Goal: Task Accomplishment & Management: Manage account settings

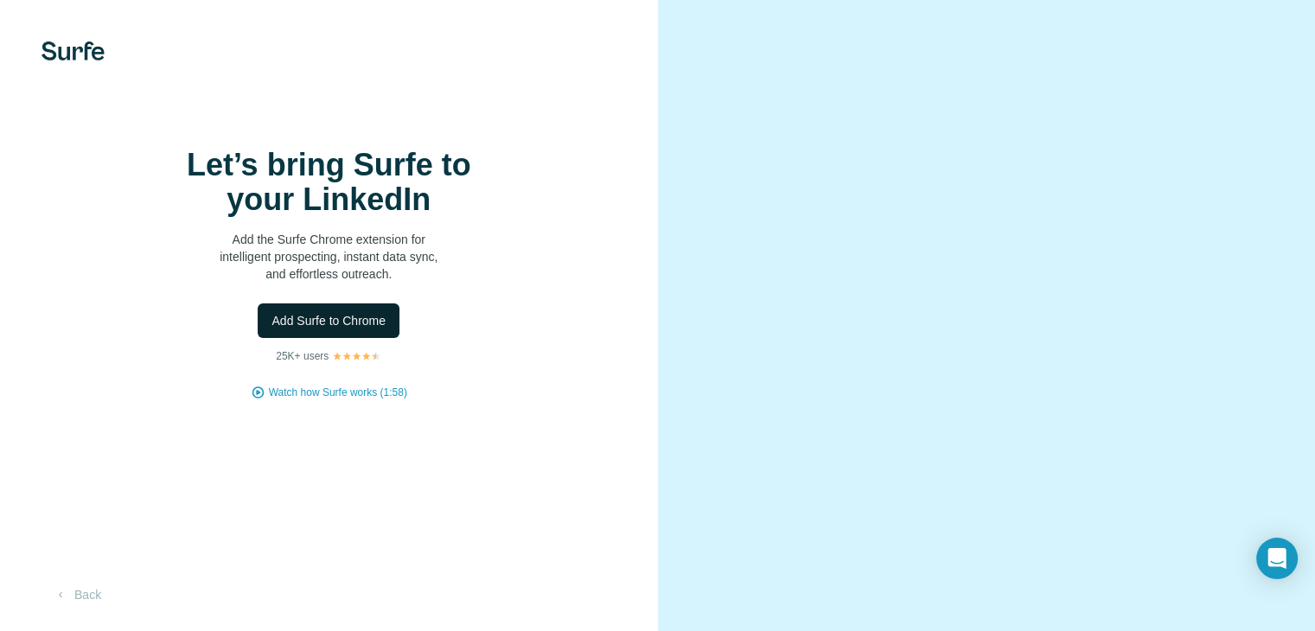
click at [387, 338] on button "Add Surfe to Chrome" at bounding box center [329, 320] width 142 height 35
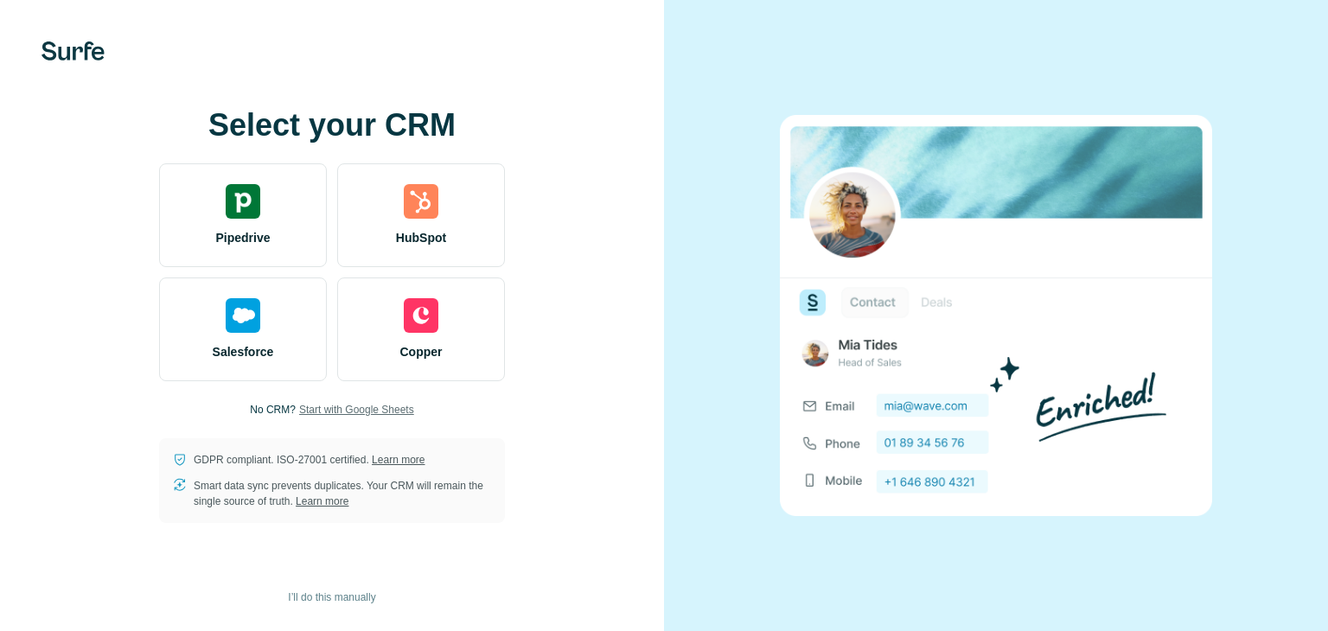
click at [335, 409] on span "Start with Google Sheets" at bounding box center [356, 410] width 115 height 16
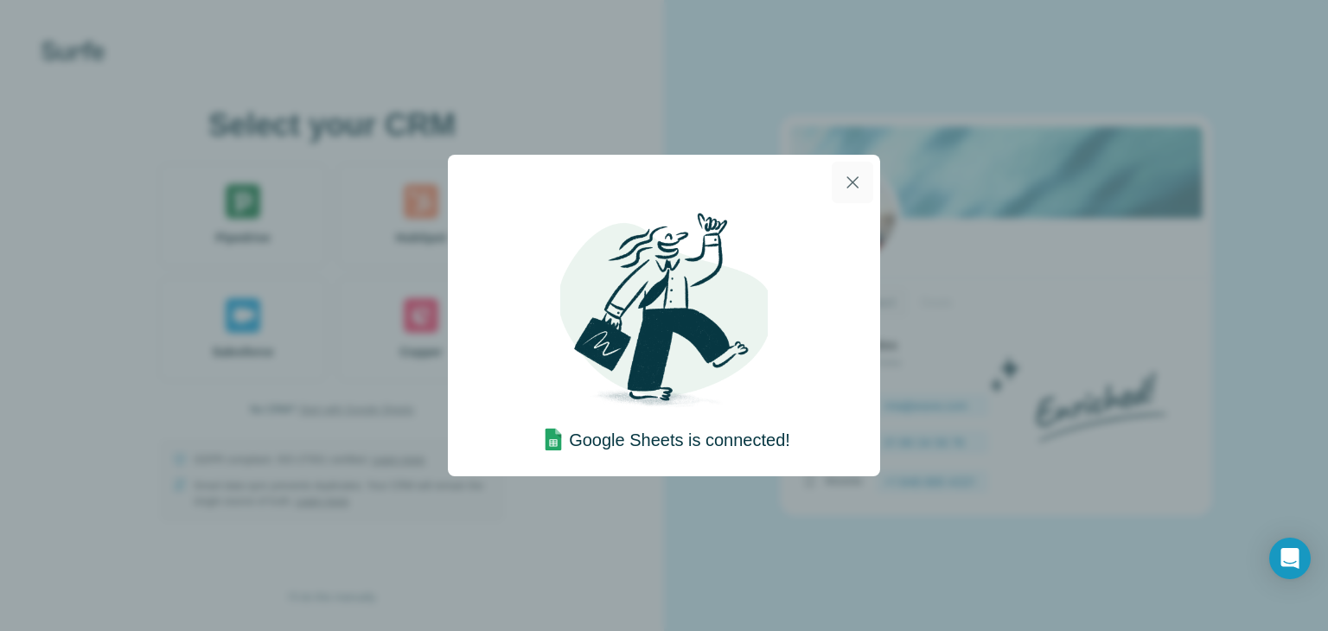
click at [858, 186] on icon "button" at bounding box center [852, 182] width 21 height 21
click at [852, 184] on icon "button" at bounding box center [852, 182] width 21 height 21
click at [853, 185] on icon "button" at bounding box center [852, 182] width 21 height 21
click at [847, 179] on icon "button" at bounding box center [852, 182] width 21 height 21
click at [851, 186] on icon "button" at bounding box center [852, 182] width 21 height 21
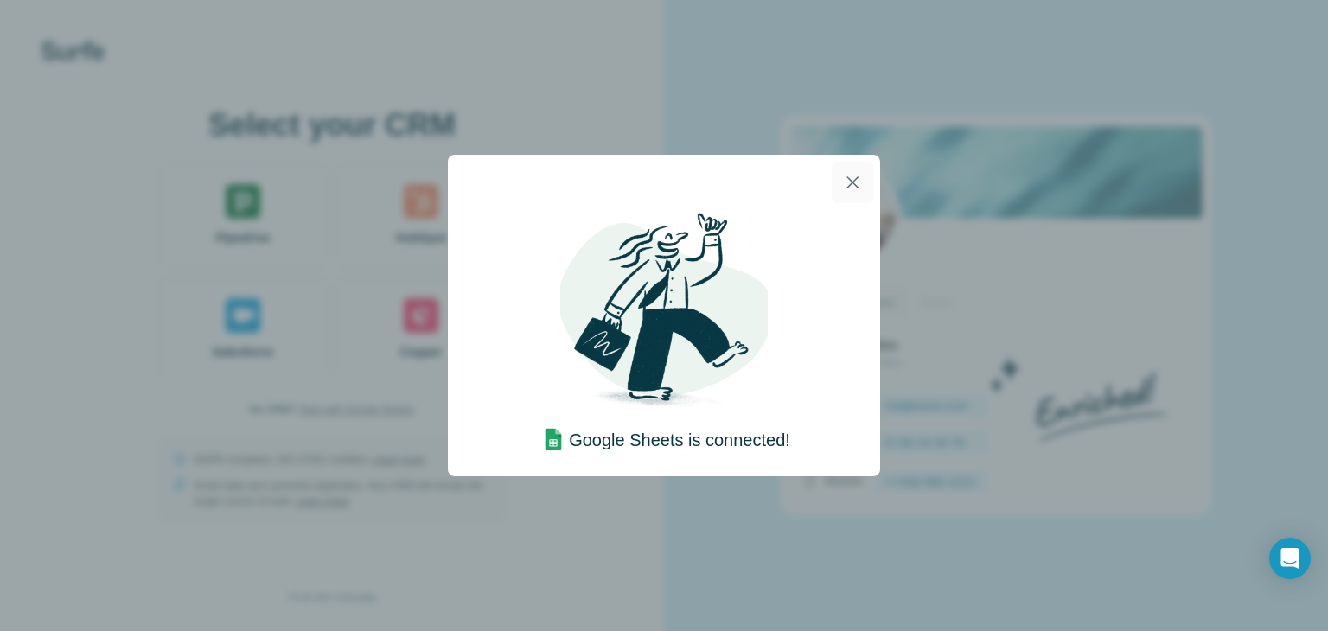
click at [846, 181] on icon "button" at bounding box center [852, 182] width 21 height 21
click at [846, 194] on button "button" at bounding box center [852, 182] width 41 height 41
click at [852, 189] on icon "button" at bounding box center [852, 182] width 21 height 21
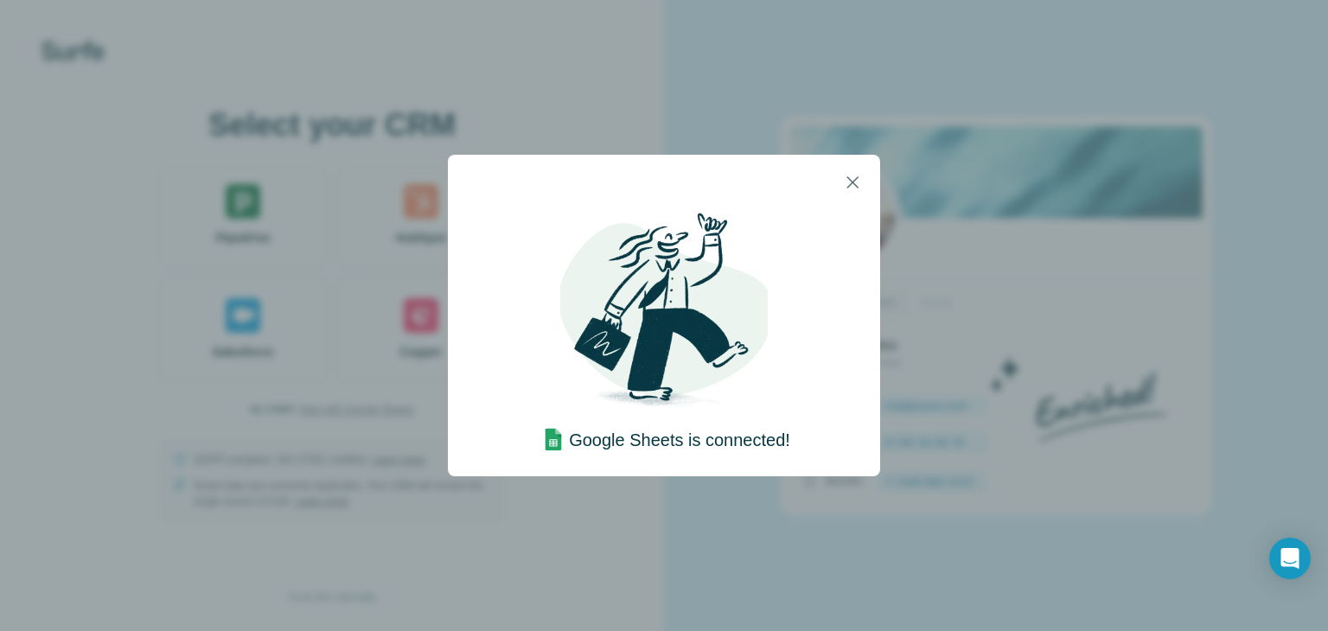
click at [632, 322] on img at bounding box center [663, 313] width 207 height 207
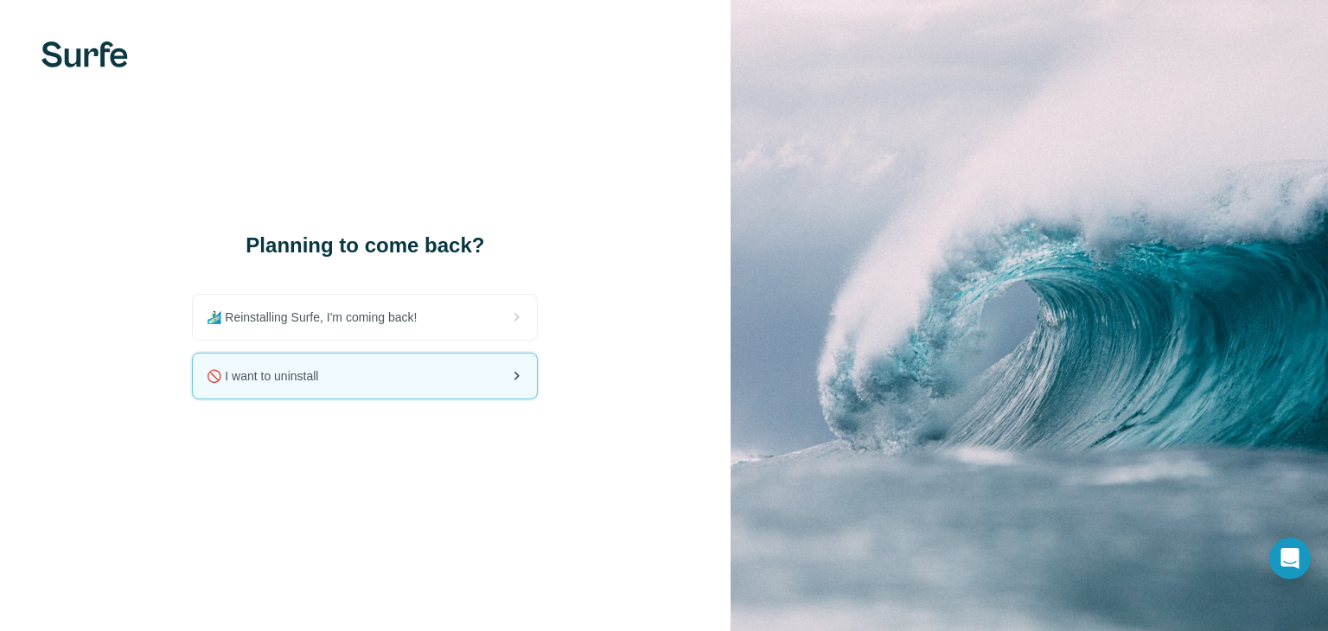
click at [451, 387] on div "🚫 I want to uninstall" at bounding box center [365, 376] width 344 height 45
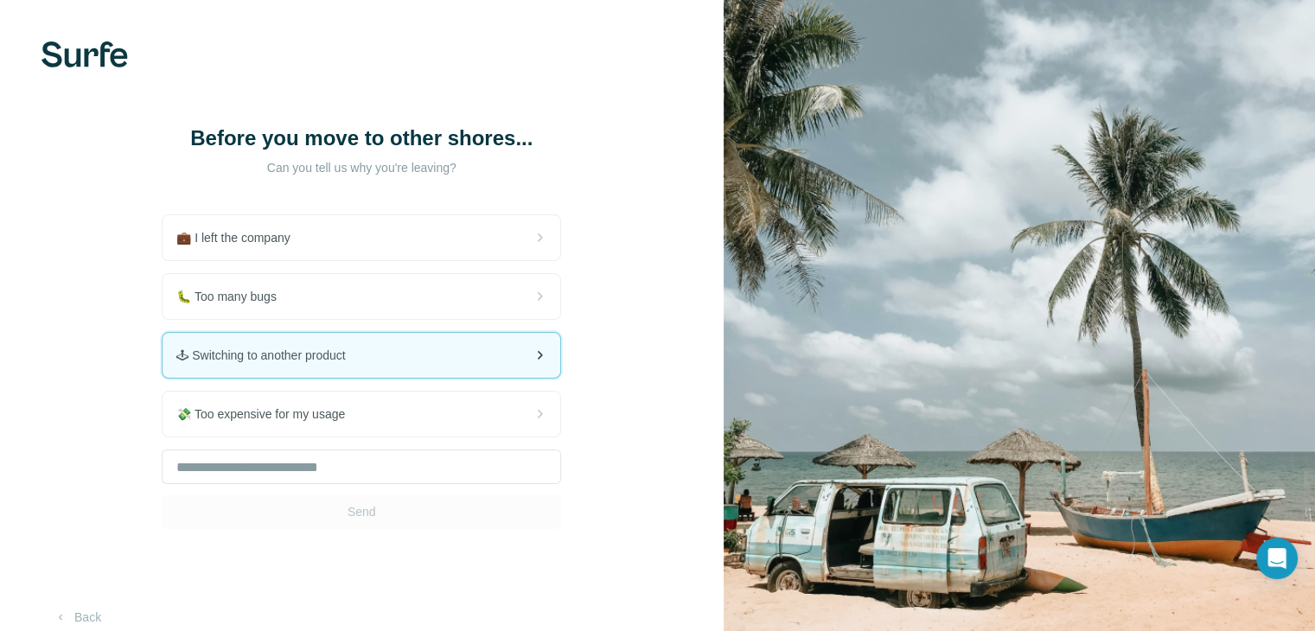
click at [459, 361] on div "🕹 Switching to another product" at bounding box center [362, 355] width 398 height 45
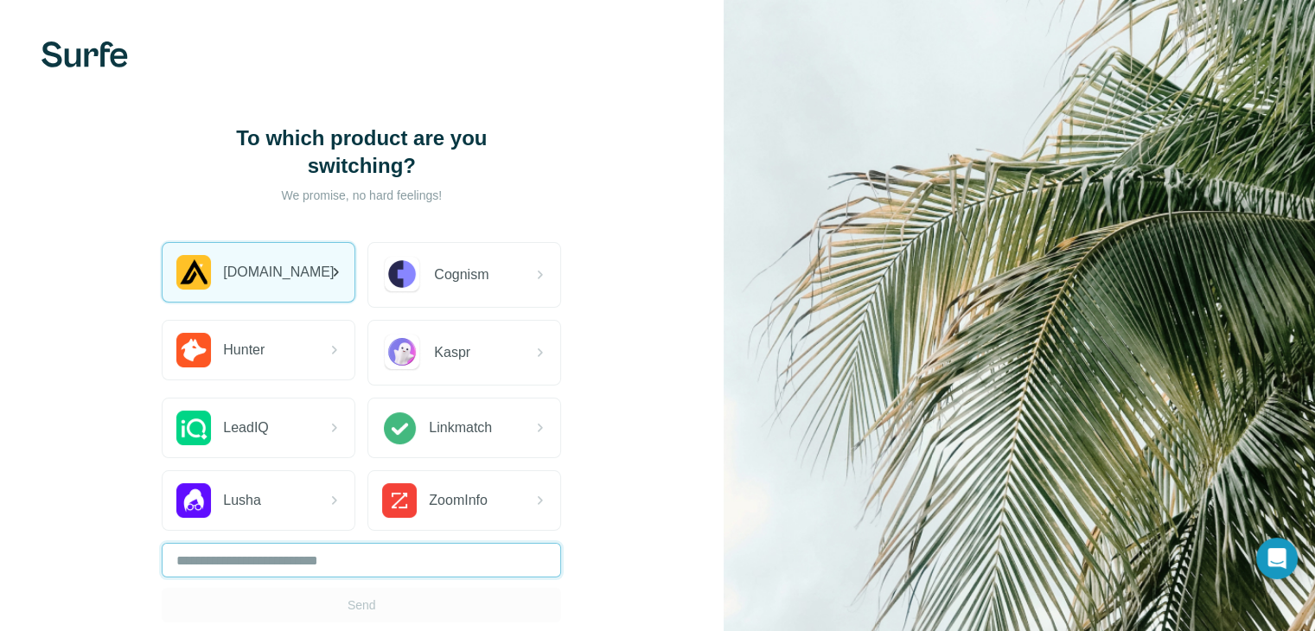
drag, startPoint x: 367, startPoint y: 508, endPoint x: 330, endPoint y: 279, distance: 232.0
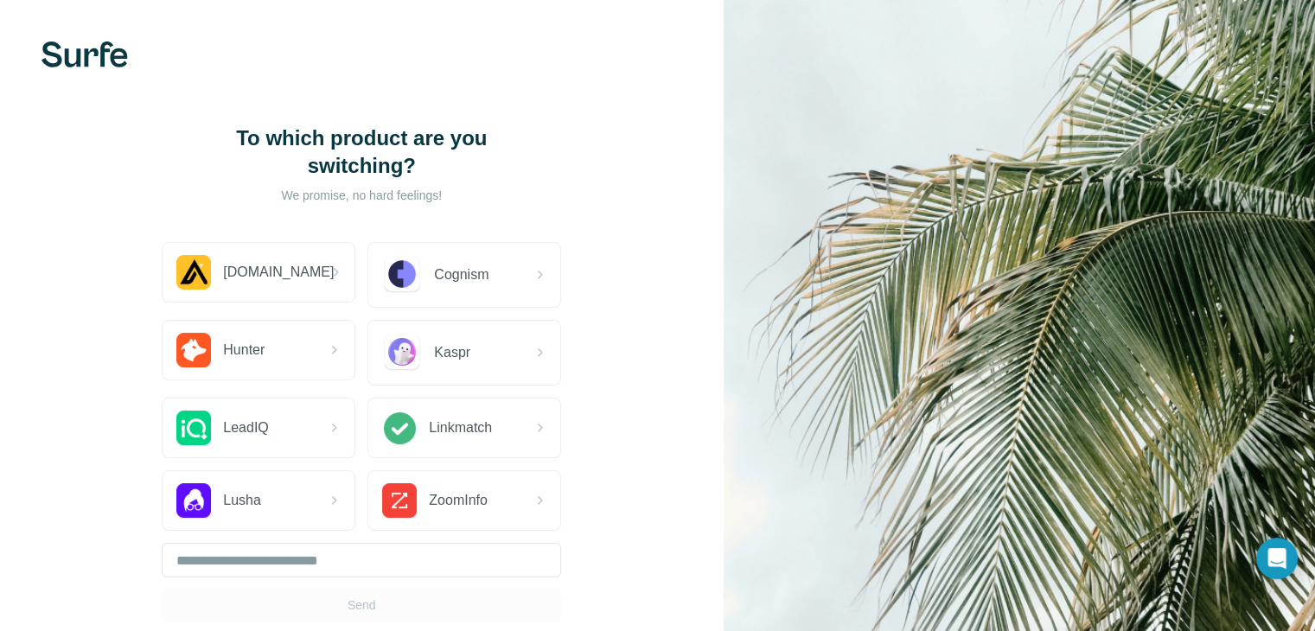
click at [292, 380] on div "Hunter" at bounding box center [259, 353] width 194 height 66
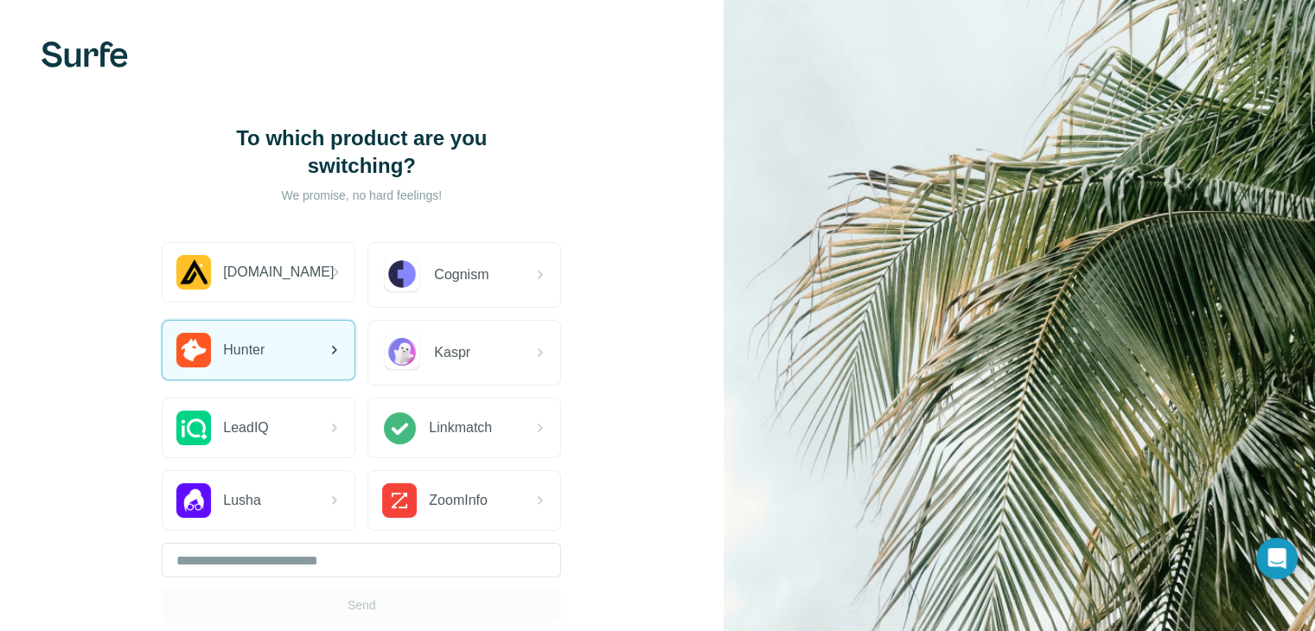
click at [304, 367] on div "Hunter" at bounding box center [259, 350] width 192 height 59
